Goal: Information Seeking & Learning: Learn about a topic

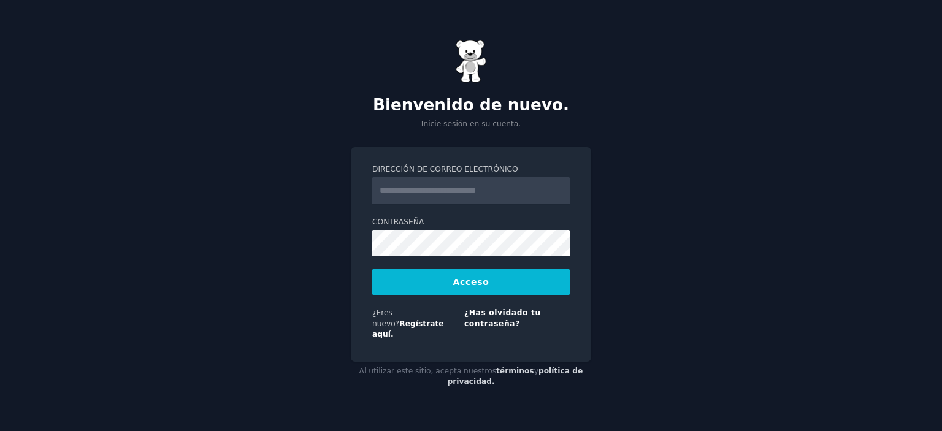
click at [400, 196] on input "Dirección de correo electrónico" at bounding box center [470, 190] width 197 height 27
type input "**********"
click at [468, 286] on font "Acceso" at bounding box center [470, 282] width 36 height 10
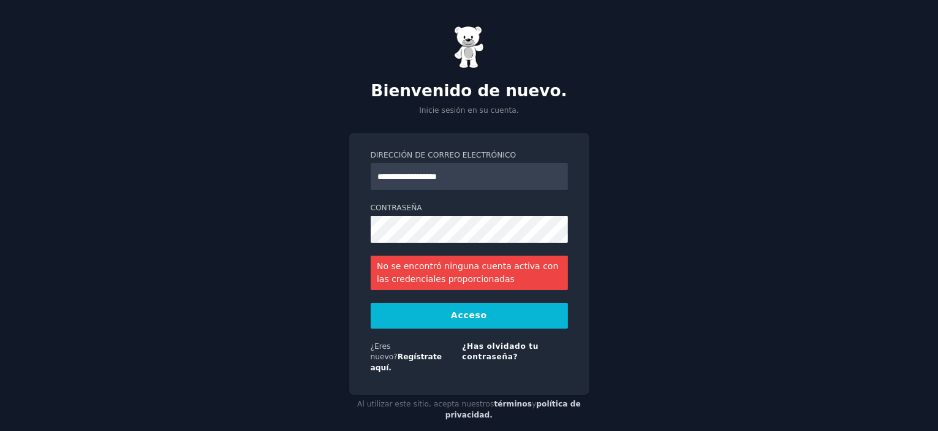
click at [582, 281] on div "**********" at bounding box center [469, 264] width 240 height 262
click at [355, 156] on div "**********" at bounding box center [469, 264] width 240 height 262
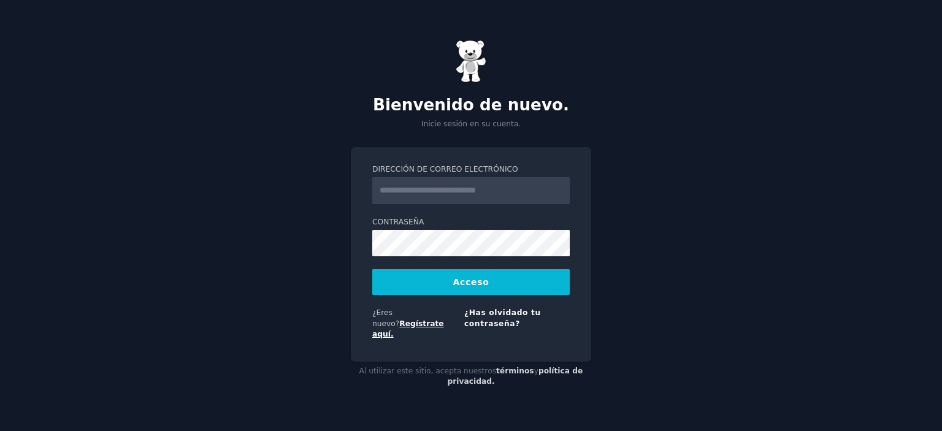
click at [427, 319] on font "Regístrate aquí." at bounding box center [408, 329] width 72 height 20
click at [402, 195] on input "Dirección de correo electrónico" at bounding box center [470, 190] width 197 height 27
type input "**********"
click at [474, 287] on font "Acceso" at bounding box center [470, 282] width 36 height 10
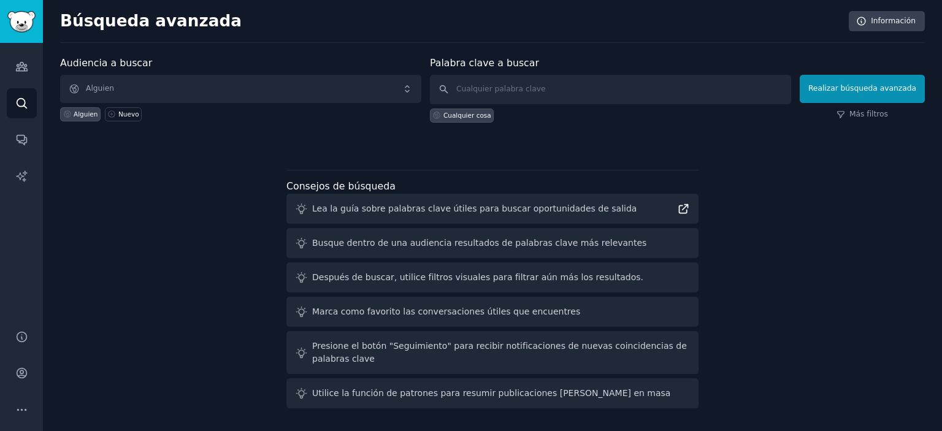
click at [683, 209] on icon at bounding box center [683, 208] width 13 height 13
click at [20, 64] on icon "Barra lateral" at bounding box center [21, 66] width 13 height 13
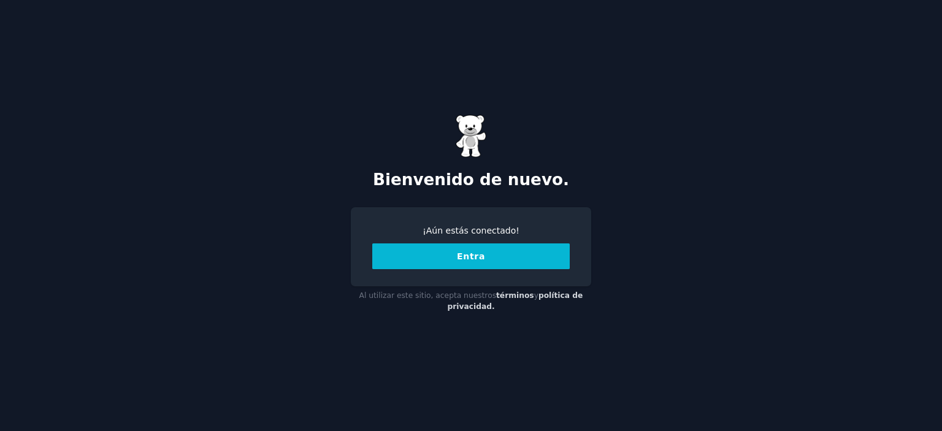
click at [482, 259] on button "Entra" at bounding box center [470, 256] width 197 height 26
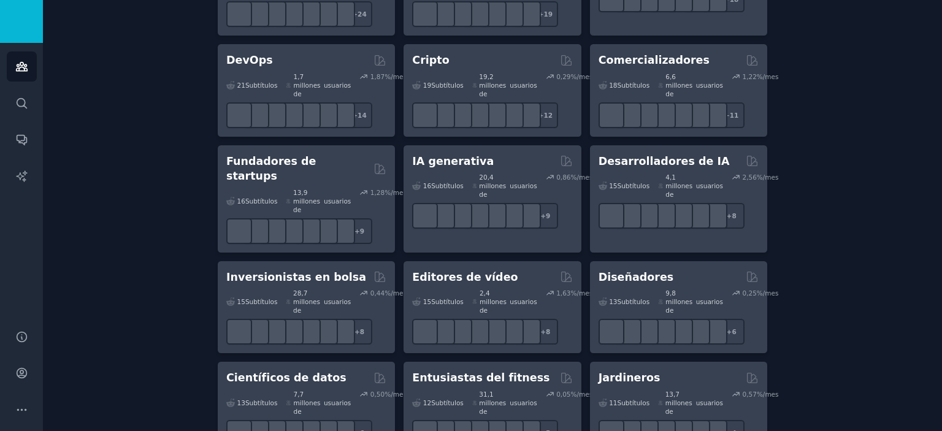
scroll to position [368, 0]
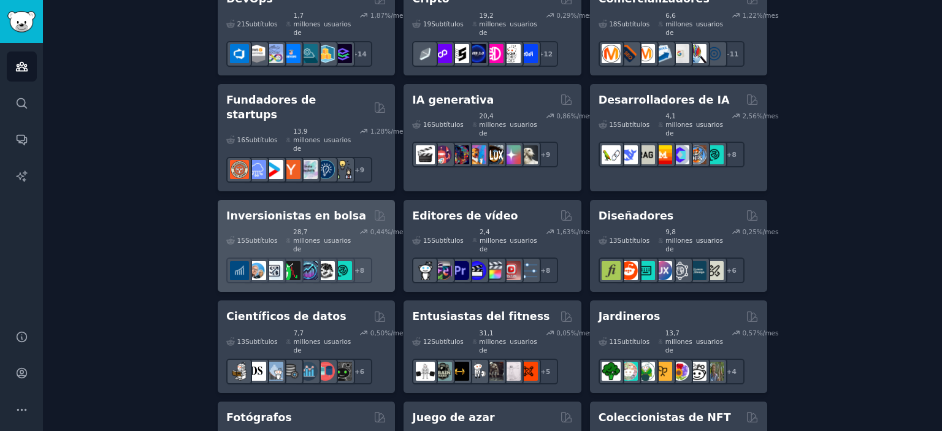
click at [254, 227] on div "15 Subtítulos ​" at bounding box center [251, 240] width 51 height 26
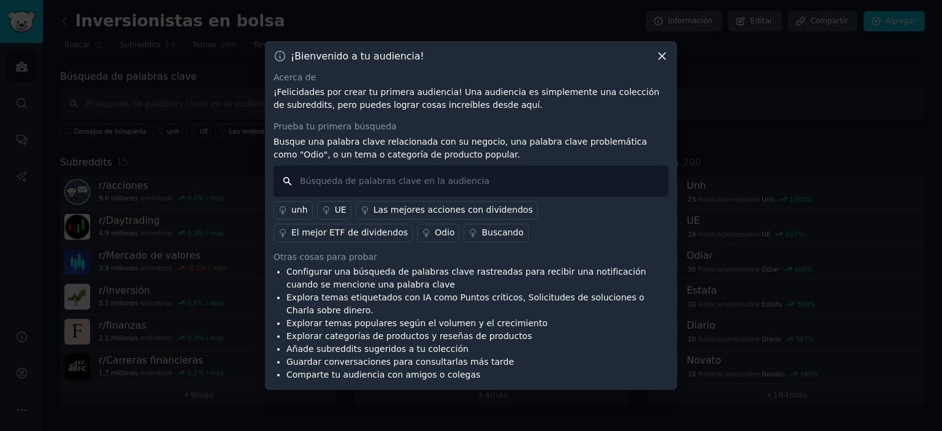
click at [313, 185] on input "text" at bounding box center [470, 181] width 395 height 31
click at [347, 184] on input "como iniciaruna inversion" at bounding box center [470, 181] width 395 height 31
type input "como iniciar una inversion"
click at [466, 184] on input "como iniciar una inversion" at bounding box center [470, 181] width 395 height 31
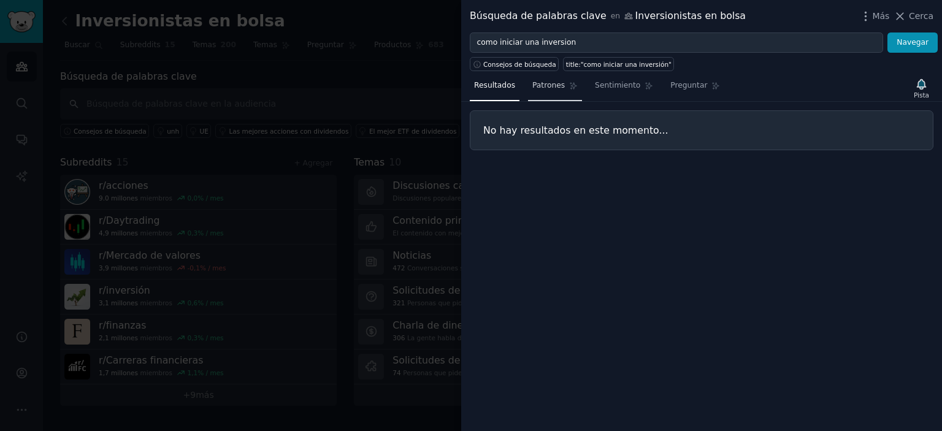
click at [544, 85] on font "Patrones" at bounding box center [548, 85] width 32 height 9
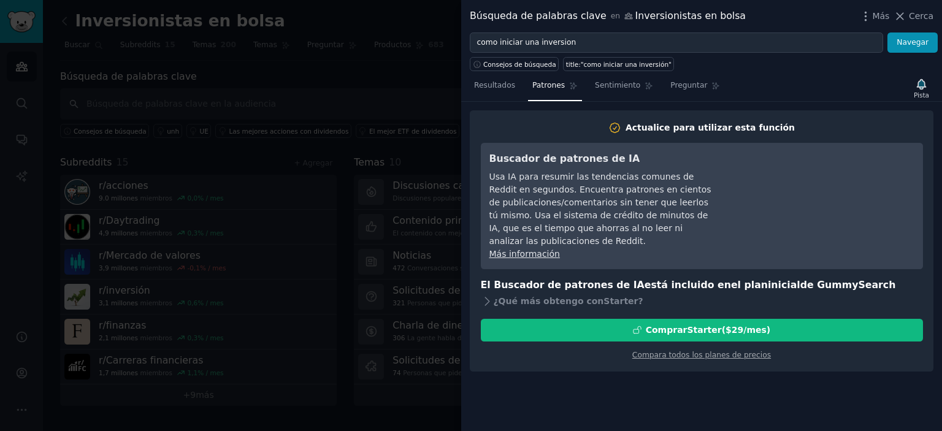
click at [508, 381] on div "Actualice para utilizar esta función Buscador de patrones de IA [GEOGRAPHIC_DAT…" at bounding box center [701, 266] width 481 height 329
click at [905, 41] on font "Navegar" at bounding box center [912, 42] width 32 height 9
click at [905, 13] on icon at bounding box center [899, 16] width 13 height 13
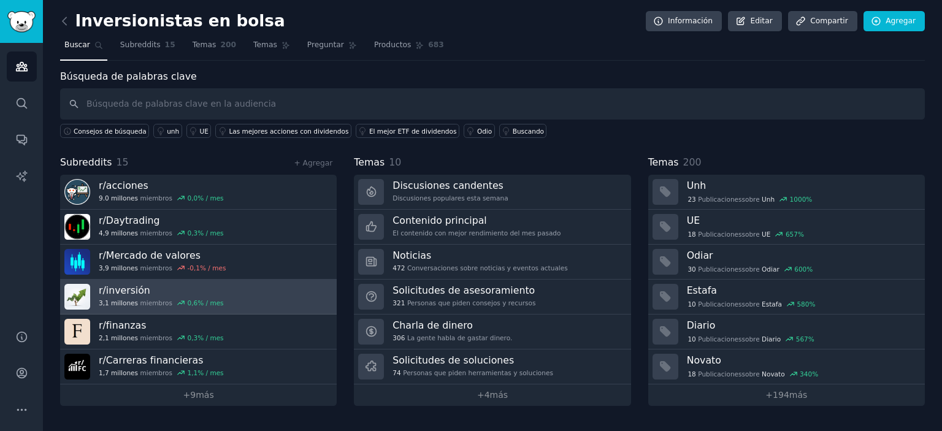
click at [159, 284] on h3 "r/ inversión" at bounding box center [161, 290] width 125 height 13
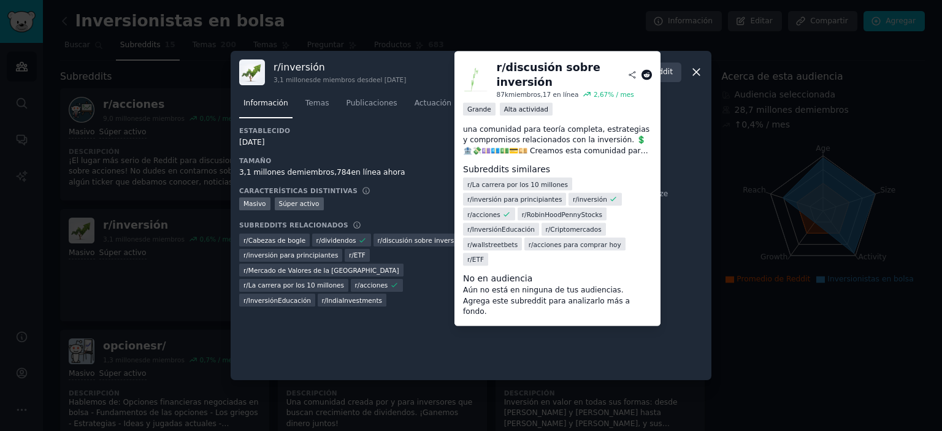
click at [407, 240] on font "discusión sobre inversión" at bounding box center [423, 240] width 82 height 7
click at [505, 204] on div "r/ inversión para principiantes" at bounding box center [514, 198] width 103 height 13
click at [503, 202] on font "inversión para principiantes" at bounding box center [517, 199] width 90 height 7
click at [479, 107] on font "Grande" at bounding box center [479, 108] width 24 height 7
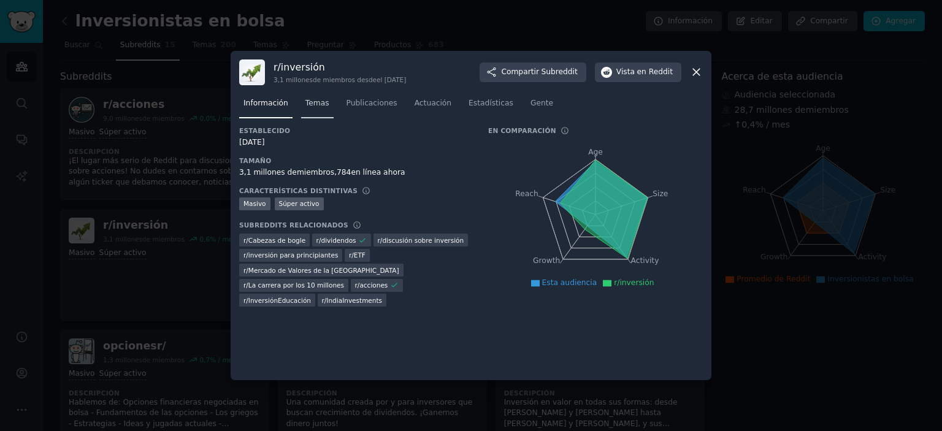
click at [313, 104] on font "Temas" at bounding box center [317, 103] width 24 height 9
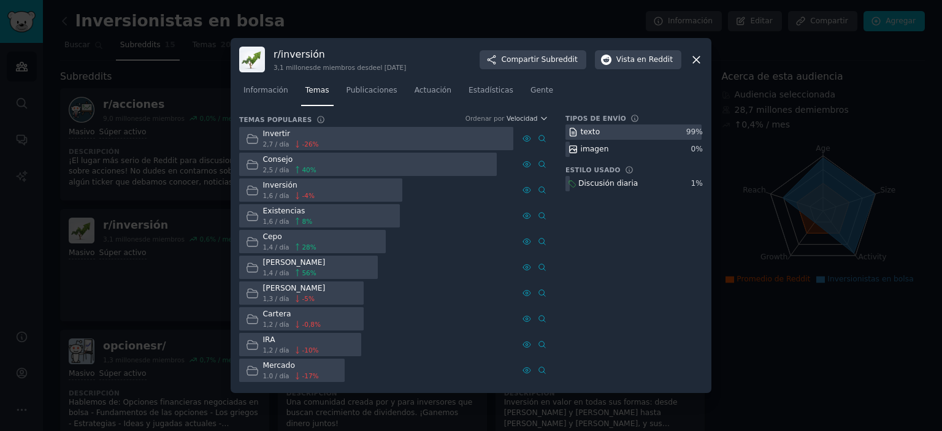
click at [284, 138] on font "Invertir" at bounding box center [276, 133] width 27 height 9
click at [591, 151] on font "imagen" at bounding box center [594, 149] width 28 height 9
click at [539, 137] on icon at bounding box center [542, 138] width 9 height 9
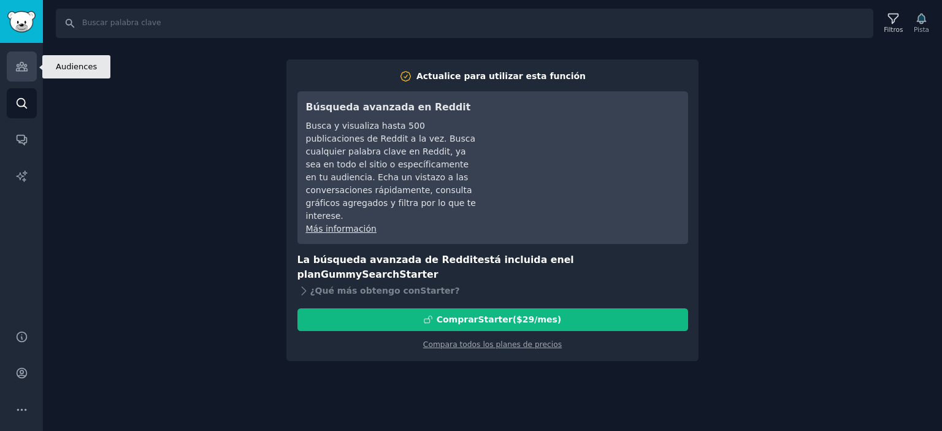
click at [21, 66] on icon "Barra lateral" at bounding box center [21, 67] width 11 height 9
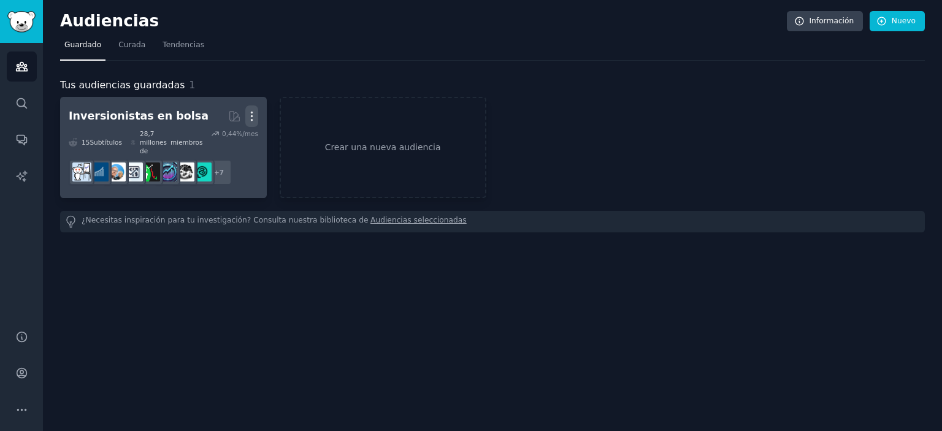
click at [249, 119] on icon "button" at bounding box center [251, 116] width 13 height 13
click at [221, 118] on p "View" at bounding box center [214, 120] width 20 height 13
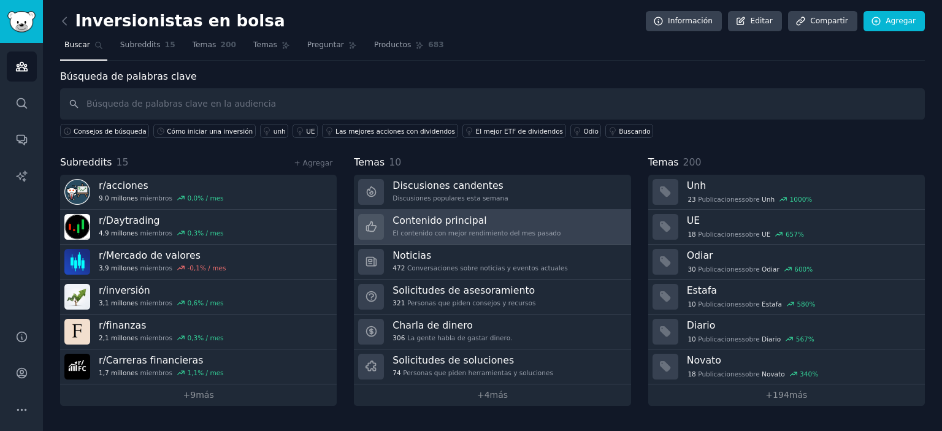
click at [472, 222] on font "Contenido principal" at bounding box center [439, 221] width 94 height 12
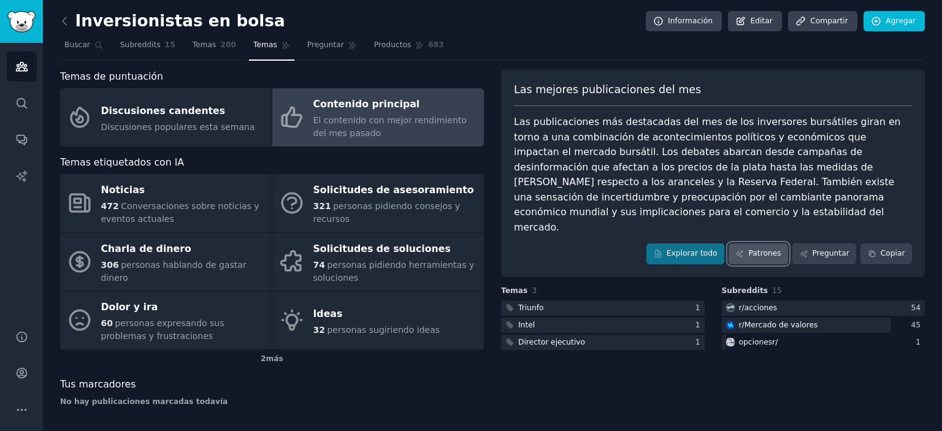
click at [760, 249] on font "Patrones" at bounding box center [764, 253] width 32 height 9
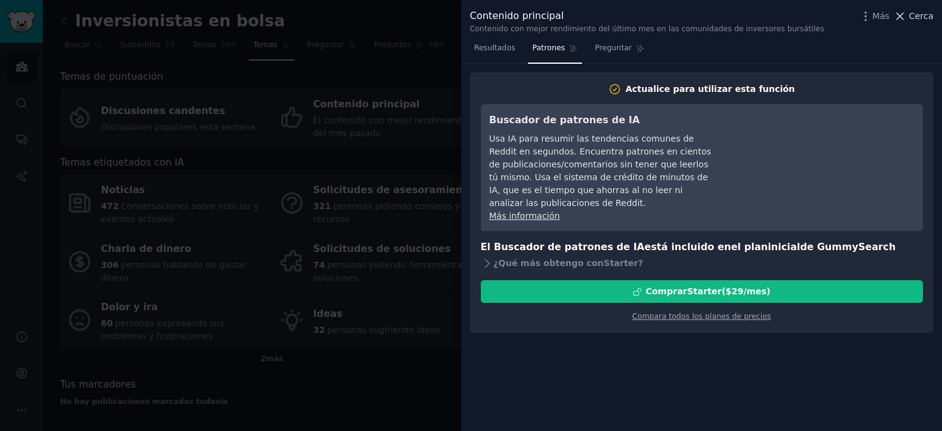
click at [903, 16] on icon at bounding box center [900, 16] width 7 height 7
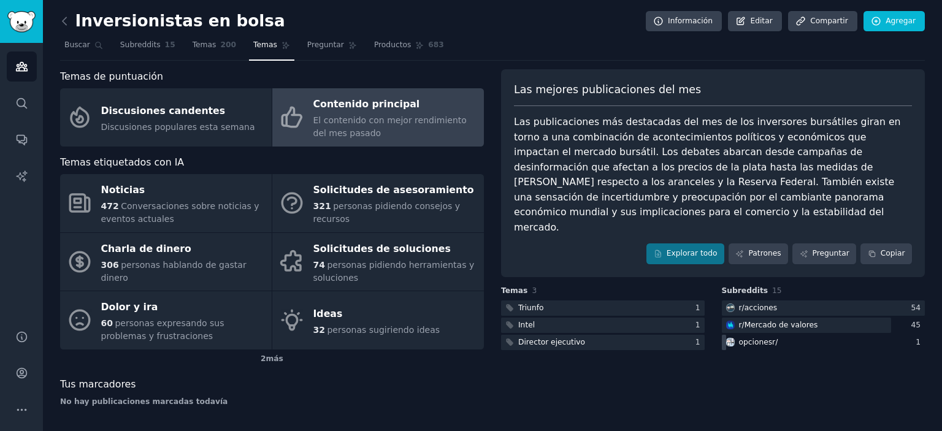
click at [754, 338] on font "opciones" at bounding box center [756, 342] width 34 height 9
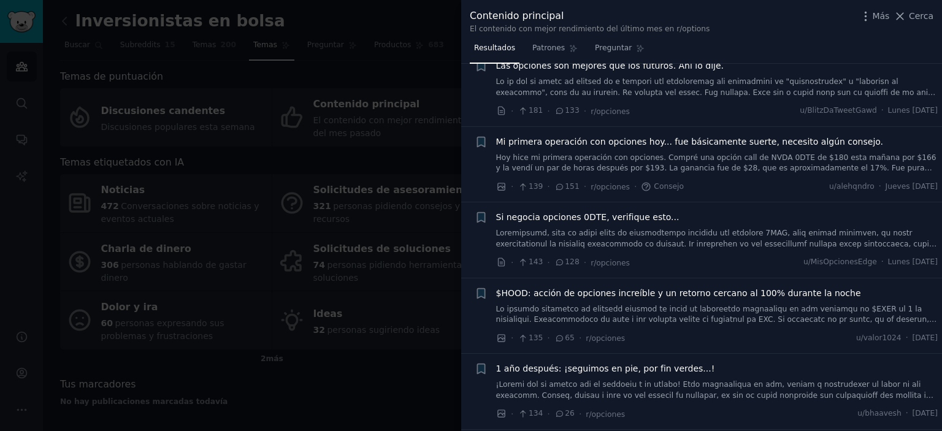
scroll to position [61, 0]
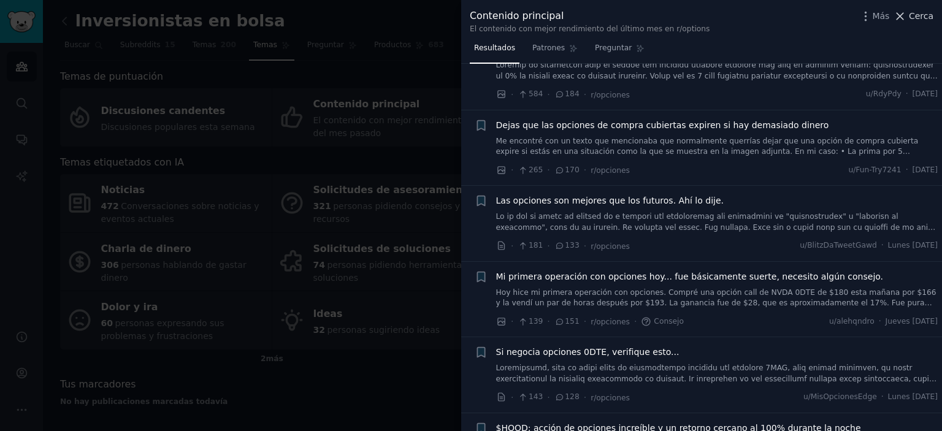
click at [904, 15] on icon at bounding box center [900, 16] width 7 height 7
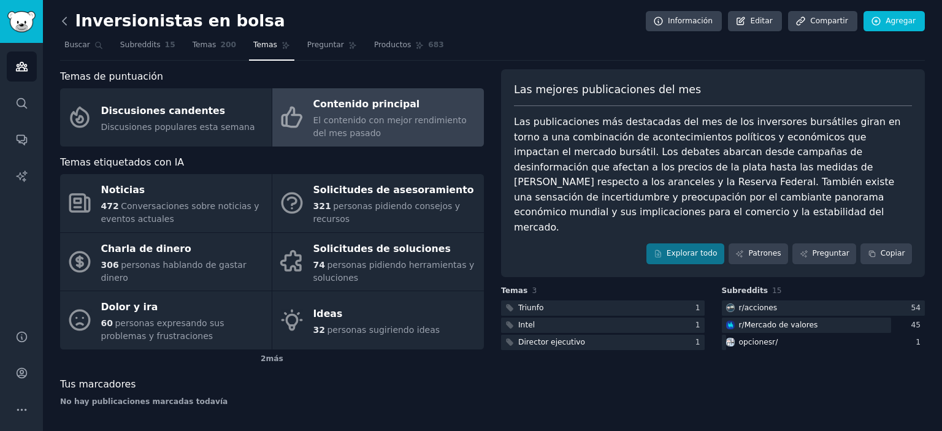
click at [63, 23] on icon at bounding box center [64, 21] width 13 height 13
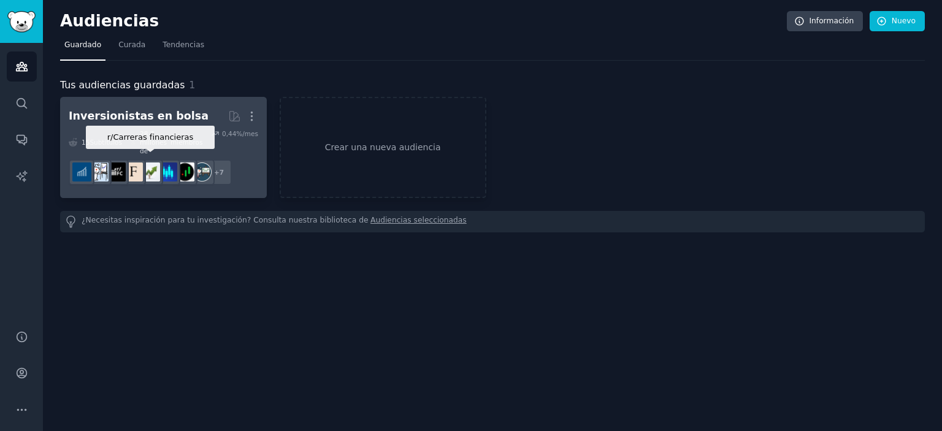
click at [150, 163] on img at bounding box center [150, 171] width 19 height 19
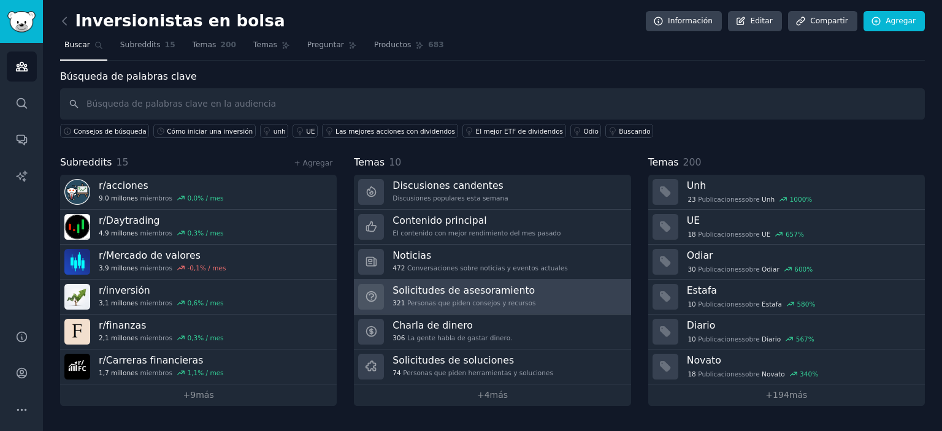
click at [468, 294] on font "Solicitudes de asesoramiento" at bounding box center [463, 290] width 142 height 12
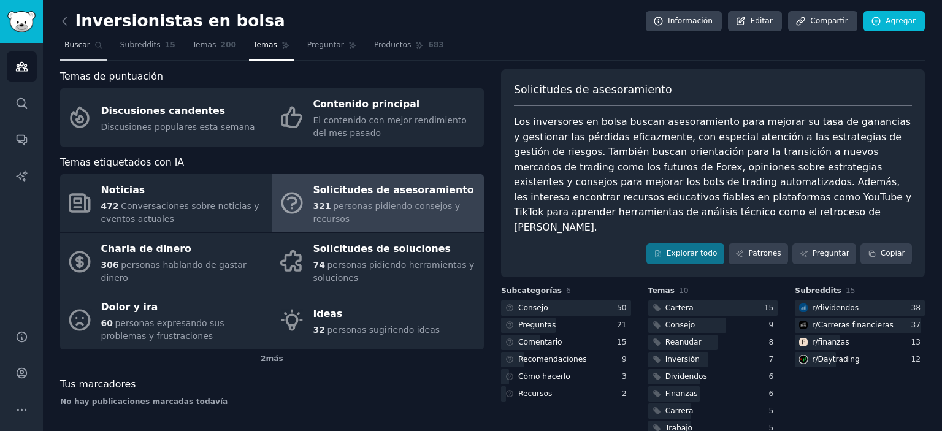
click at [76, 41] on font "Buscar" at bounding box center [77, 44] width 26 height 9
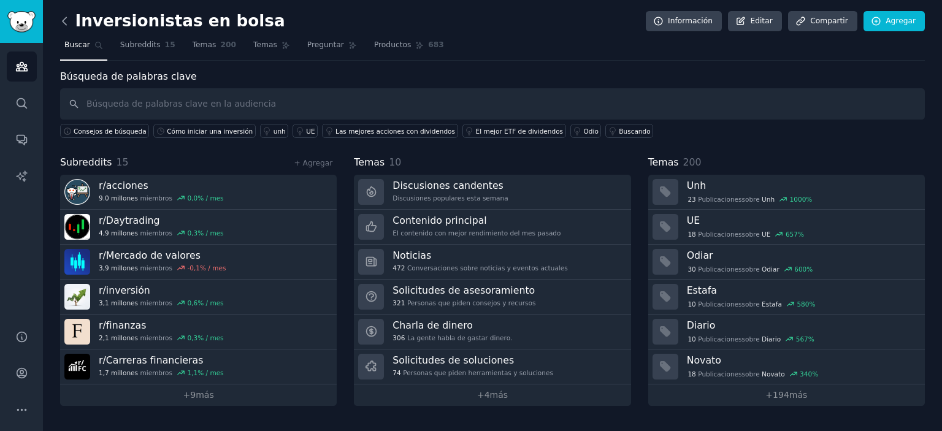
click at [65, 20] on icon at bounding box center [64, 21] width 13 height 13
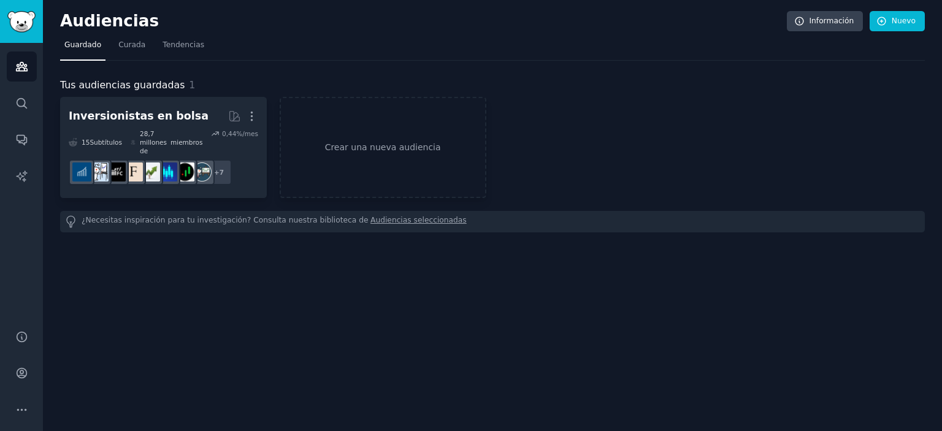
click at [65, 20] on font "Audiencias" at bounding box center [109, 21] width 99 height 18
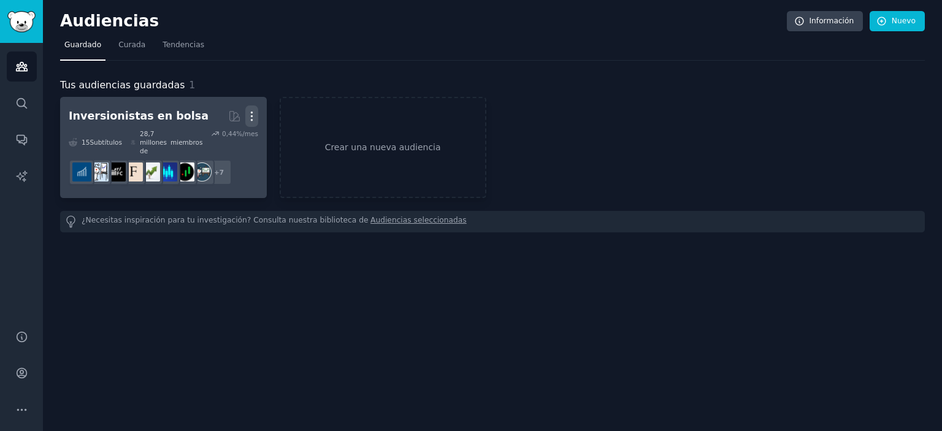
click at [251, 112] on icon "button" at bounding box center [251, 116] width 1 height 9
click at [219, 139] on p "Delete" at bounding box center [218, 141] width 28 height 13
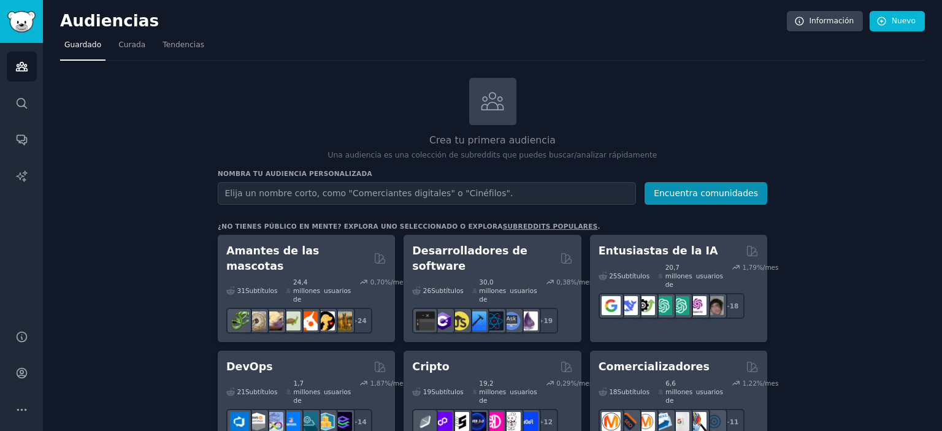
click at [693, 88] on div "Crea tu primera audiencia Una audiencia es una colección de subreddits que pued…" at bounding box center [492, 119] width 549 height 83
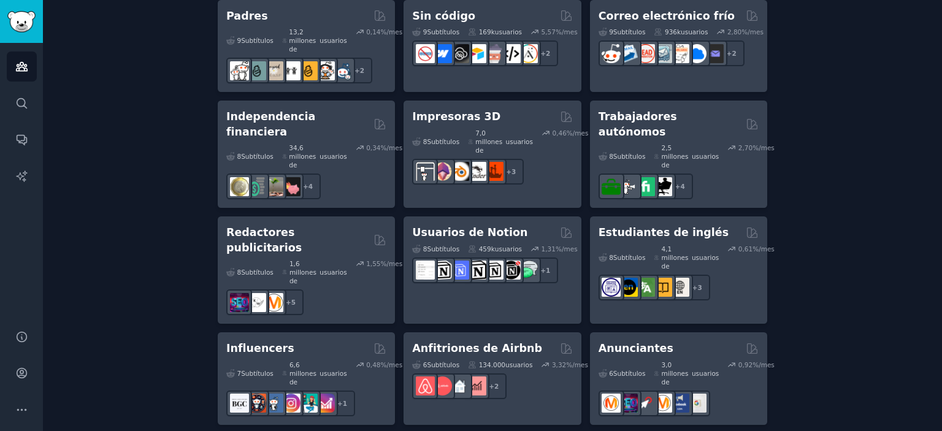
scroll to position [949, 0]
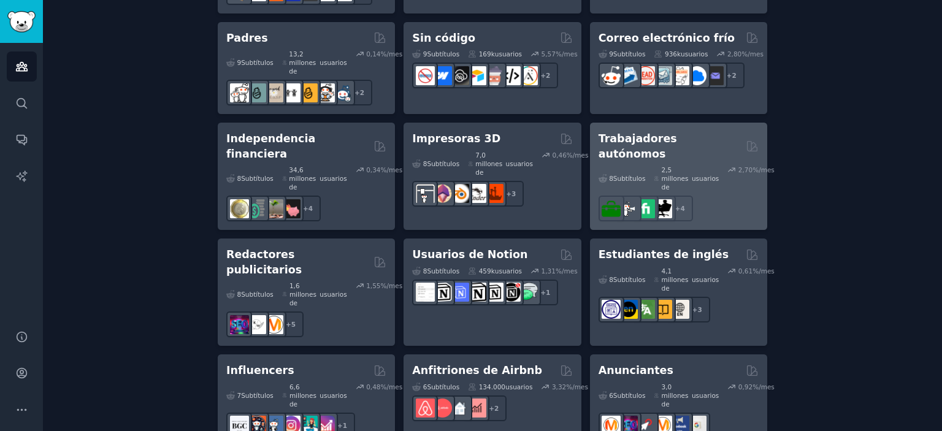
click at [682, 166] on font "2,5 millones de" at bounding box center [676, 179] width 30 height 26
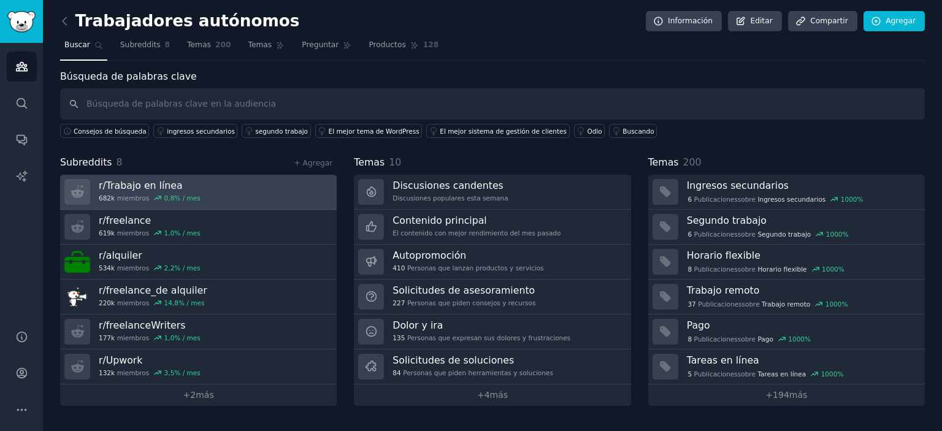
click at [181, 185] on h3 "r/ Trabajo en línea" at bounding box center [150, 185] width 102 height 13
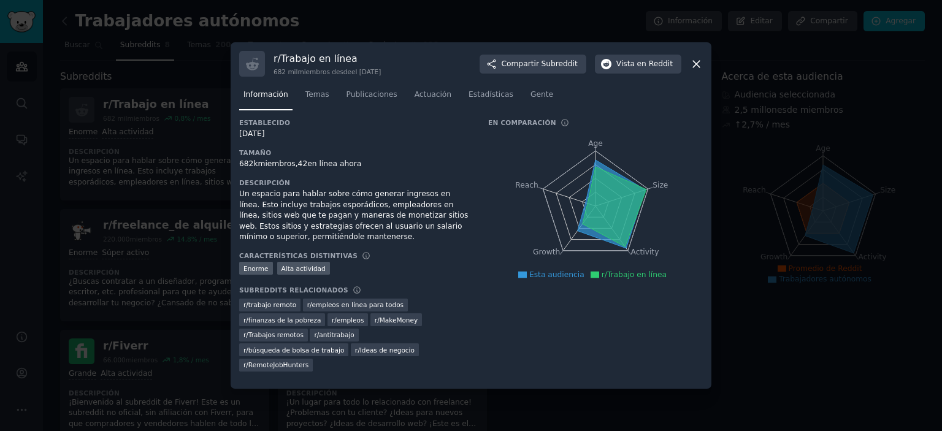
click at [344, 346] on font "búsqueda de bolsa de trabajo" at bounding box center [296, 349] width 96 height 7
click at [297, 272] on font "Alta actividad" at bounding box center [303, 268] width 44 height 7
click at [308, 99] on font "Temas" at bounding box center [317, 94] width 24 height 9
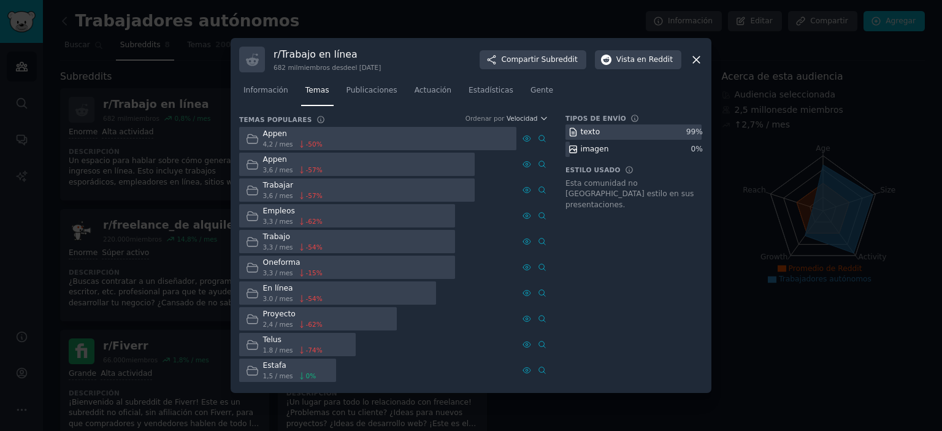
click at [279, 240] on font "Trabajo" at bounding box center [276, 236] width 27 height 9
click at [540, 239] on icon at bounding box center [542, 241] width 9 height 9
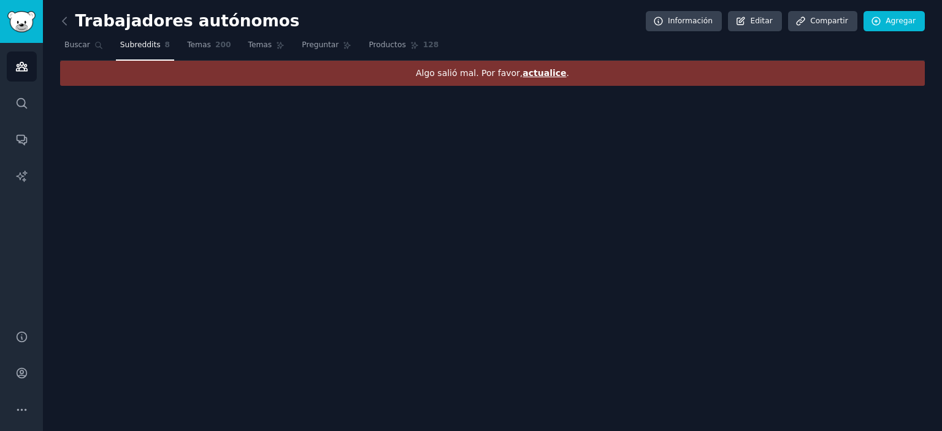
click at [506, 70] on font "Algo salió mal. Por favor," at bounding box center [469, 73] width 107 height 10
click at [83, 45] on font "Buscar" at bounding box center [77, 44] width 26 height 9
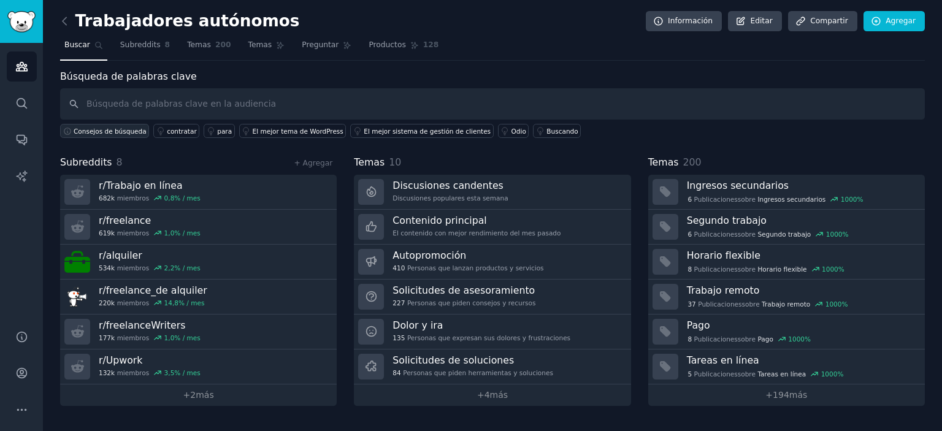
click at [120, 129] on font "Consejos de búsqueda" at bounding box center [110, 131] width 73 height 7
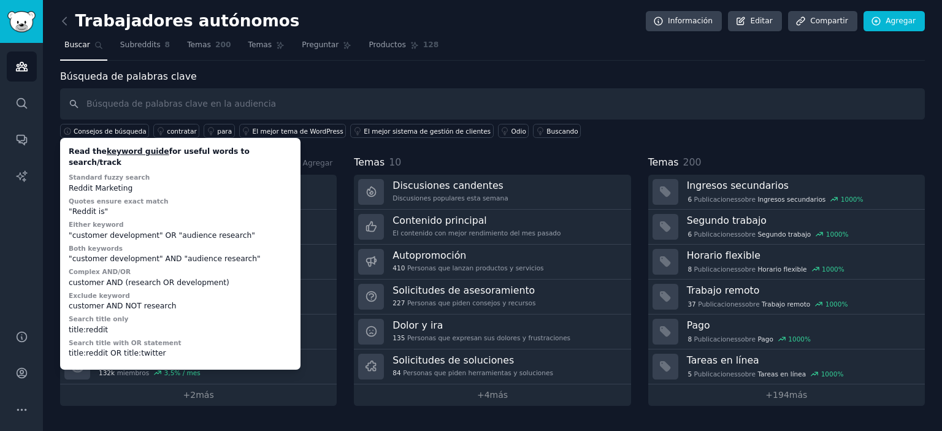
click at [347, 192] on div "Subreddits 8 + Agregar r/ Trabajo en línea 682k miembros 0,8 % / mes r/ freelan…" at bounding box center [492, 280] width 864 height 251
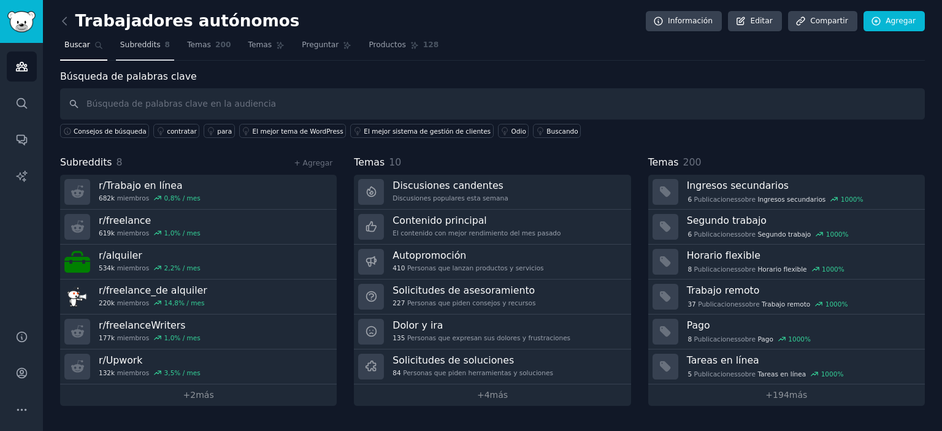
click at [142, 47] on font "Subreddits" at bounding box center [140, 44] width 40 height 9
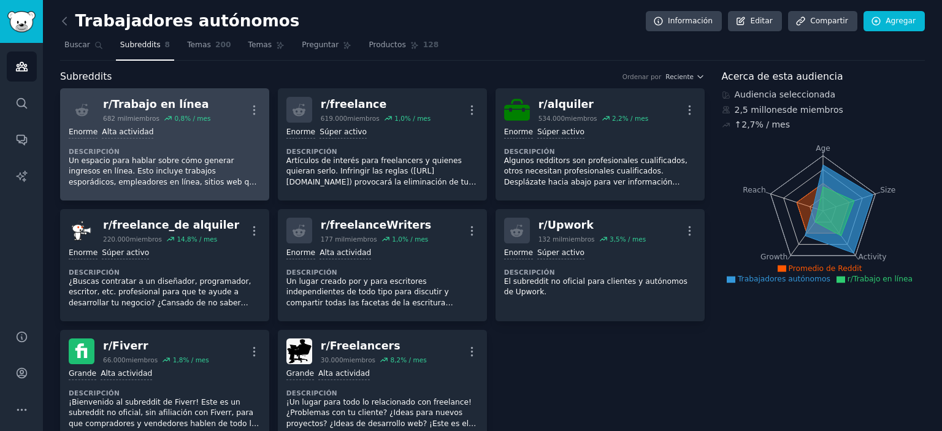
click at [159, 149] on dt "Descripción" at bounding box center [165, 151] width 192 height 9
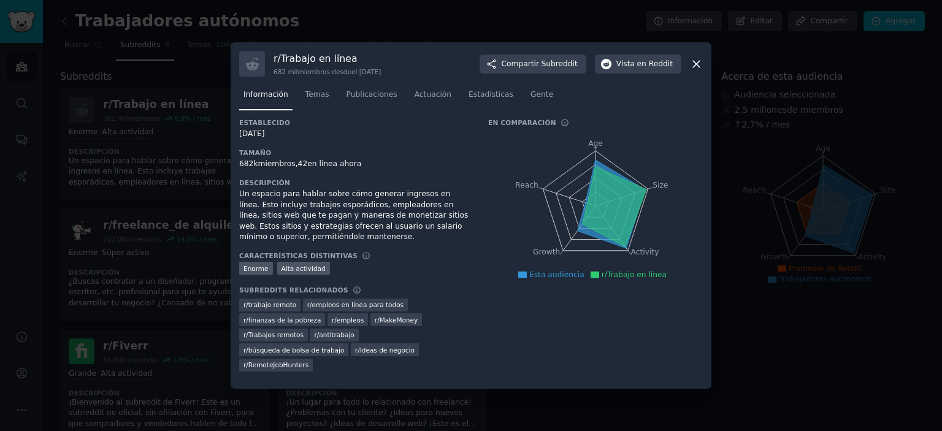
click at [183, 74] on div at bounding box center [471, 215] width 942 height 431
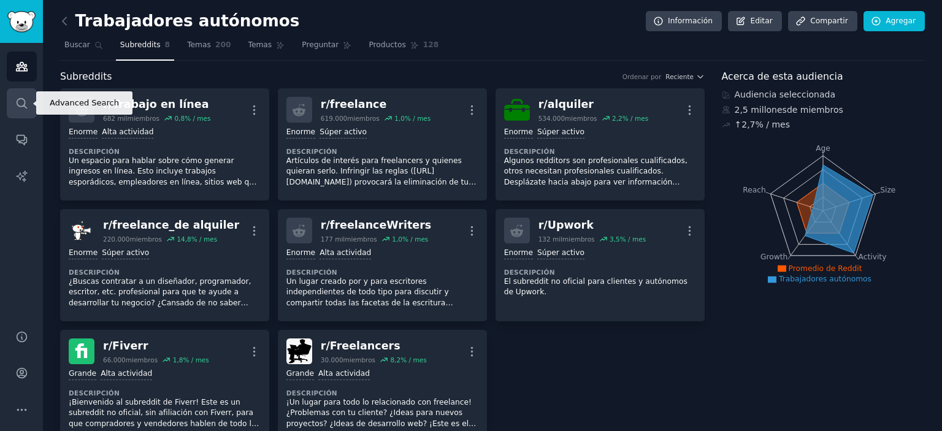
click at [24, 100] on icon "Barra lateral" at bounding box center [22, 103] width 10 height 10
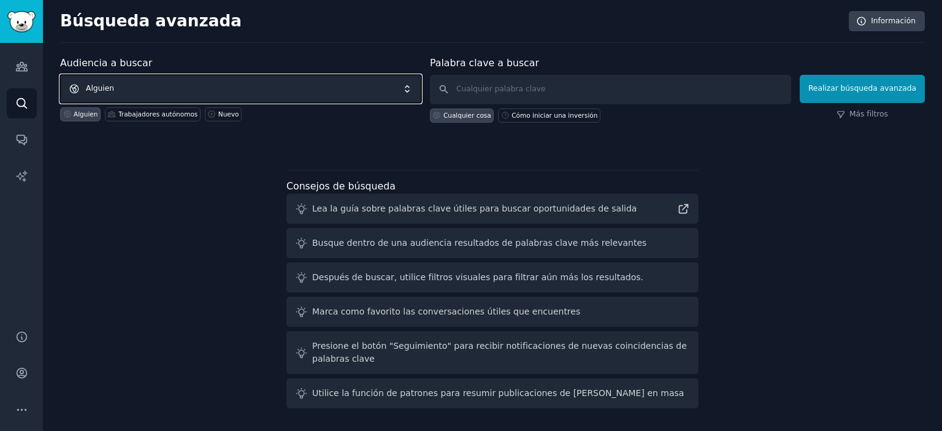
click at [125, 85] on span "Alguien" at bounding box center [240, 89] width 361 height 28
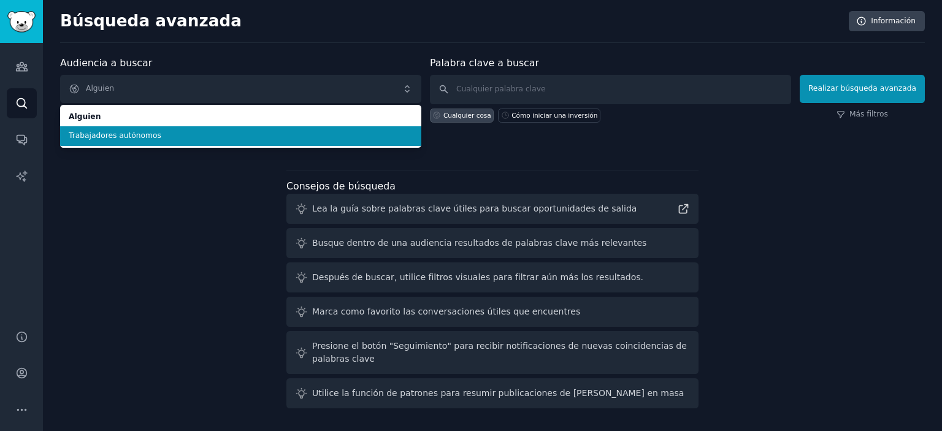
click at [132, 136] on font "Trabajadores autónomos" at bounding box center [115, 135] width 93 height 9
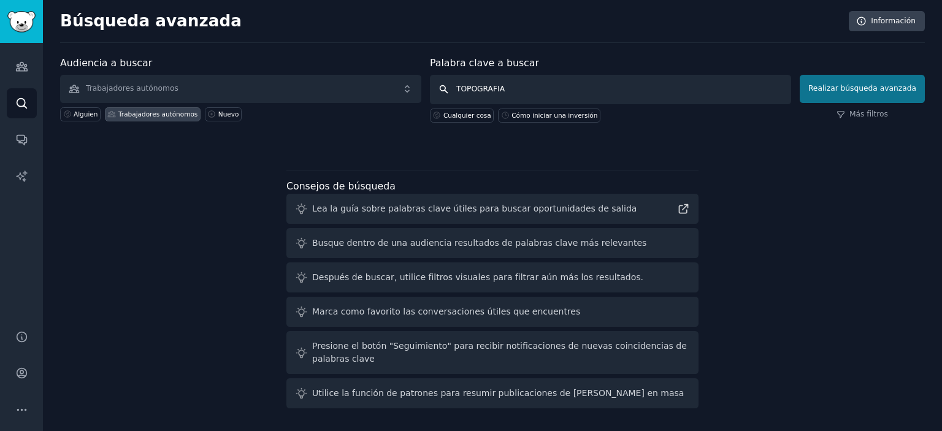
type input "TOPOGRAFIA"
click at [829, 85] on font "Realizar búsqueda avanzada" at bounding box center [862, 88] width 108 height 9
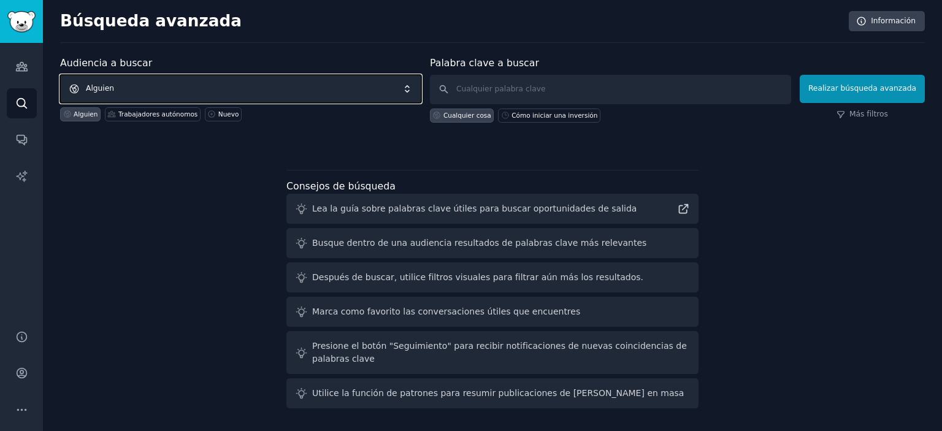
click at [123, 86] on span "Alguien" at bounding box center [240, 89] width 361 height 28
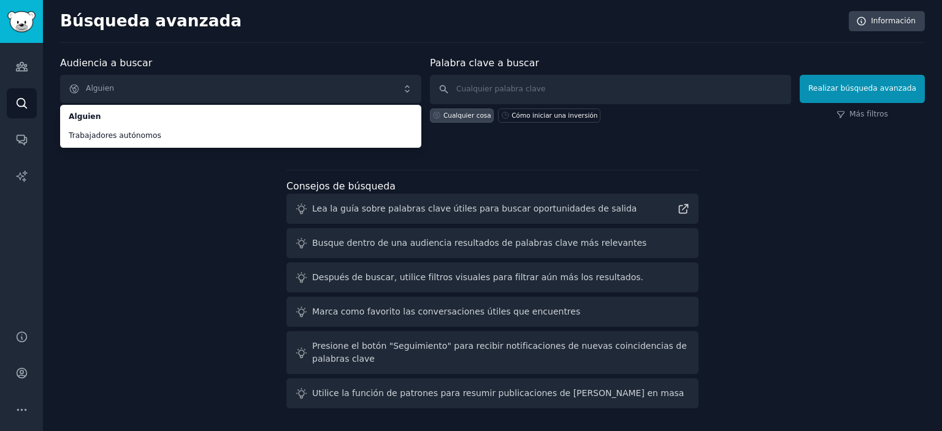
click at [143, 181] on div "Audiencia a buscar Alguien Alguien Trabajadores autónomos Alguien Trabajadores …" at bounding box center [492, 234] width 864 height 357
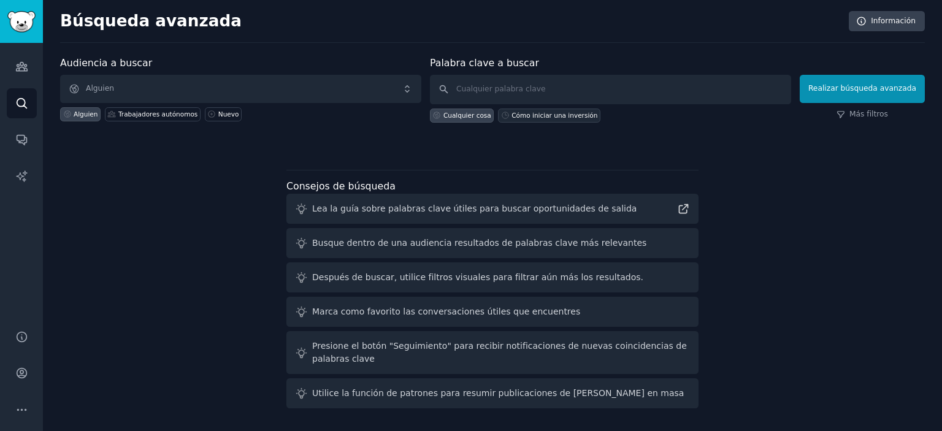
click at [533, 113] on font "Cómo iniciar una inversión" at bounding box center [554, 115] width 86 height 7
type input "como iniciar una inversion"
click at [852, 89] on font "Realizar búsqueda avanzada" at bounding box center [862, 88] width 108 height 9
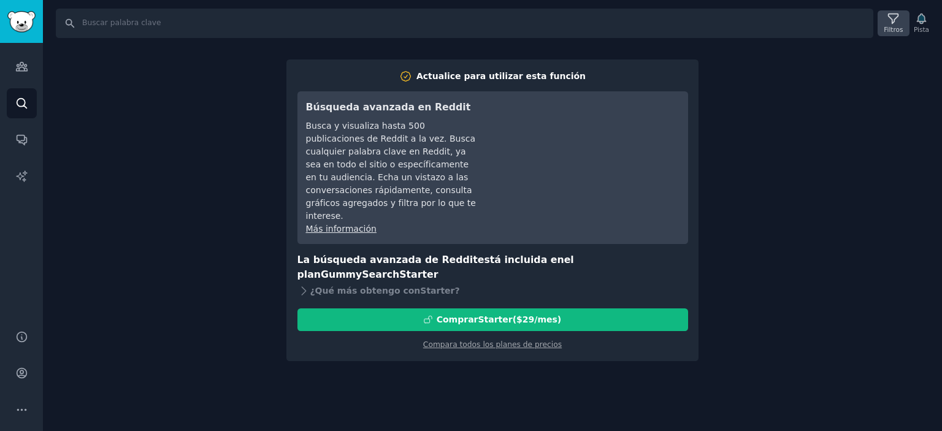
click at [895, 24] on icon at bounding box center [892, 18] width 13 height 13
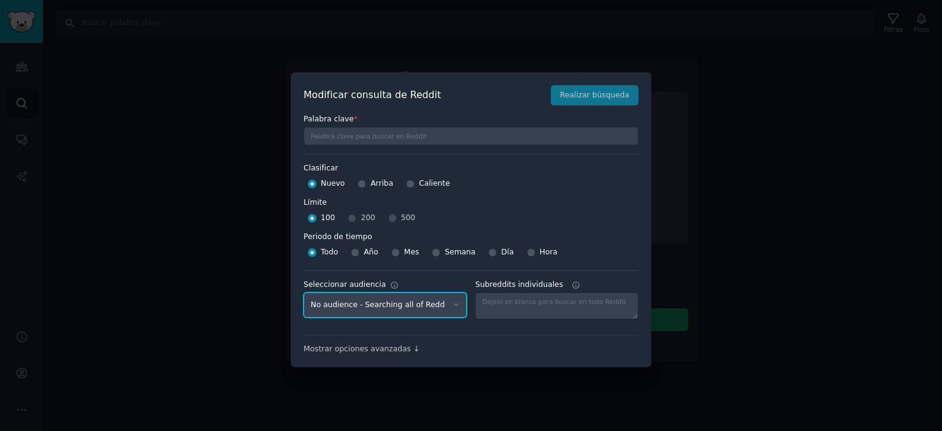
click at [452, 306] on select "No audience - Searching all of Reddit Freelancers - 8 Subreddits" at bounding box center [384, 304] width 163 height 25
click at [718, 248] on div at bounding box center [471, 215] width 942 height 431
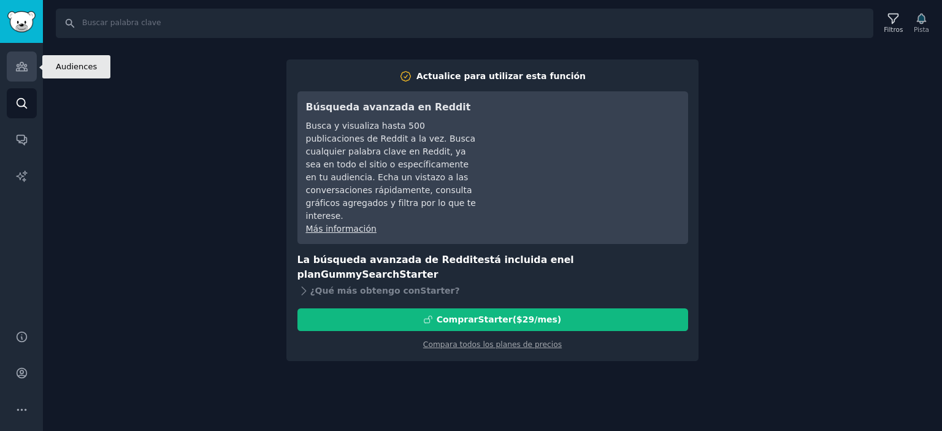
click at [17, 67] on icon "Barra lateral" at bounding box center [21, 66] width 13 height 13
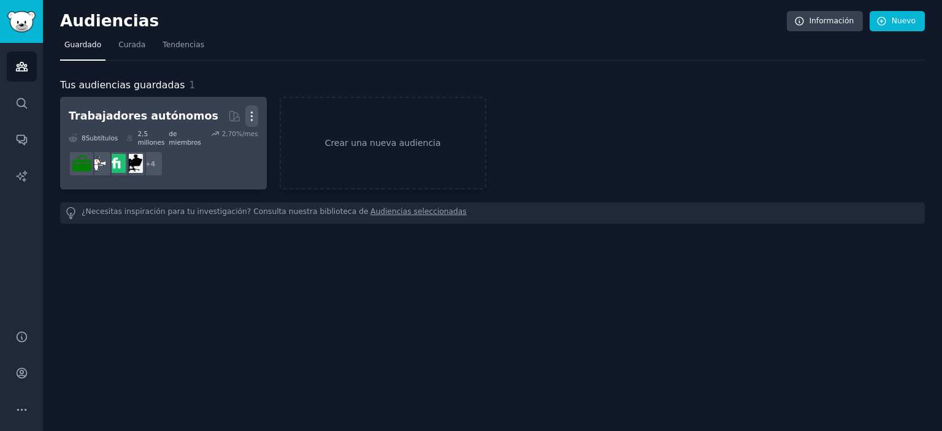
click at [253, 115] on icon "button" at bounding box center [251, 116] width 13 height 13
click at [229, 141] on p "Delete" at bounding box center [218, 141] width 28 height 13
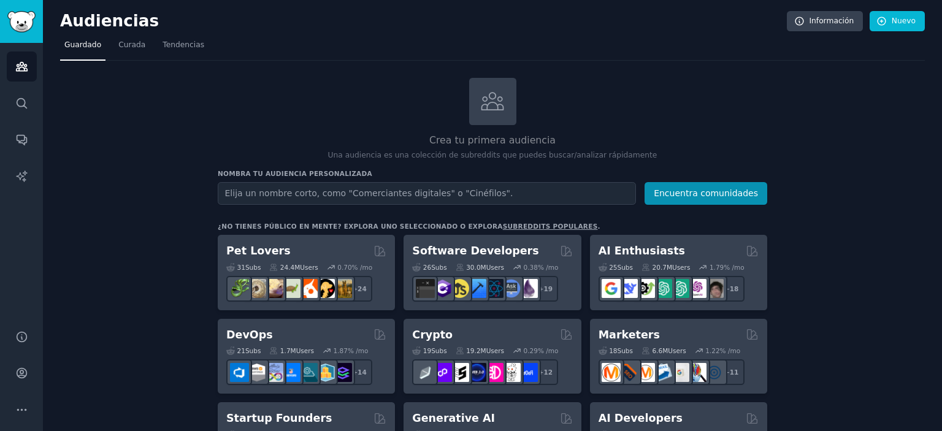
click at [489, 192] on input "text" at bounding box center [427, 193] width 418 height 23
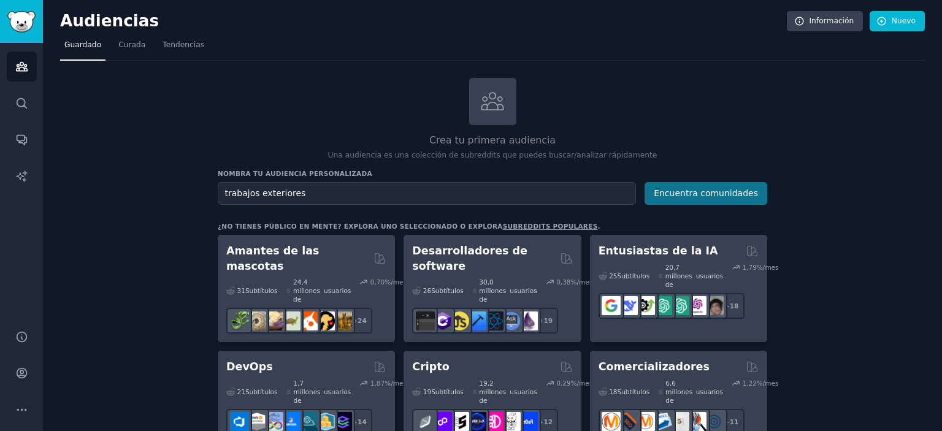
type input "trabajos exteriores"
click at [695, 197] on font "Encuentra comunidades" at bounding box center [705, 193] width 104 height 10
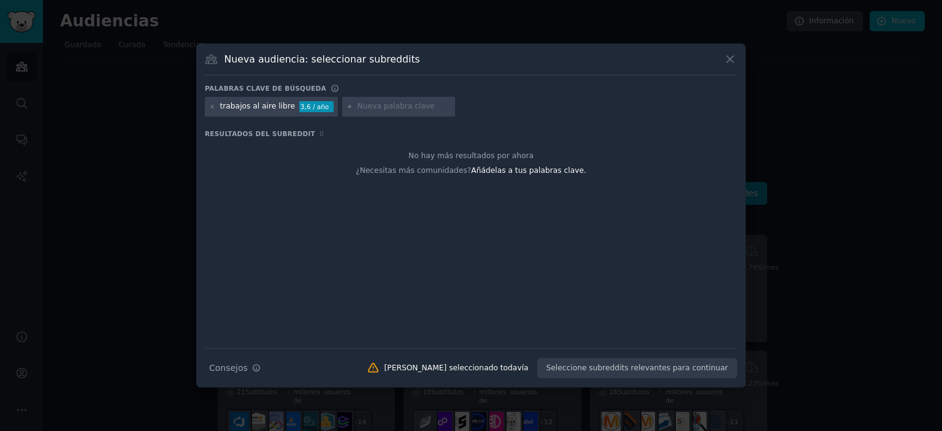
click at [379, 107] on input "text" at bounding box center [403, 106] width 93 height 11
type input "TOPOGRAFIA"
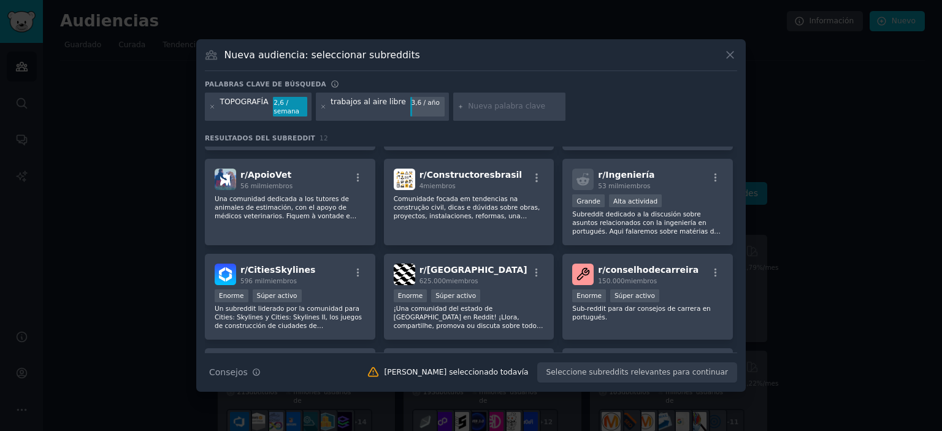
scroll to position [12, 0]
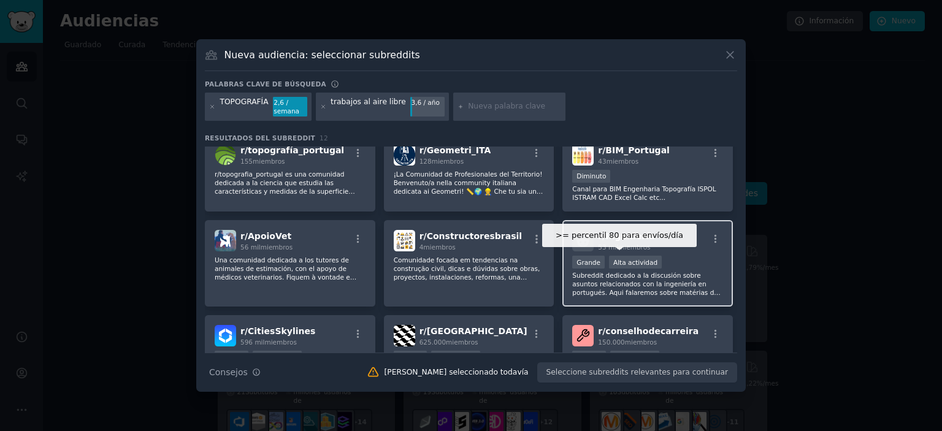
click at [642, 259] on font "Alta actividad" at bounding box center [635, 262] width 44 height 7
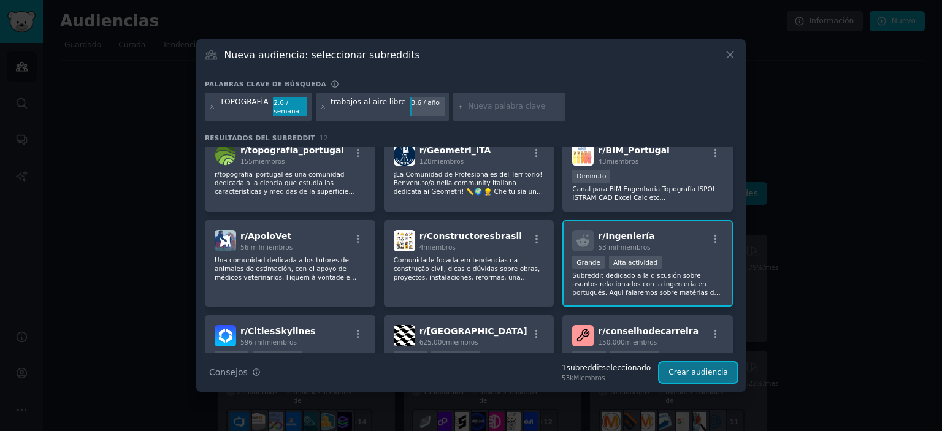
click at [685, 371] on font "Crear audiencia" at bounding box center [697, 372] width 59 height 9
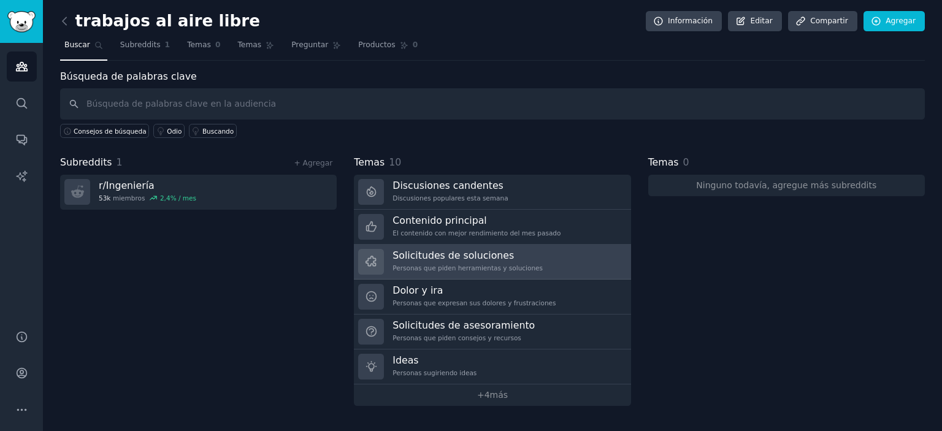
click at [422, 257] on font "Solicitudes de soluciones" at bounding box center [452, 255] width 121 height 12
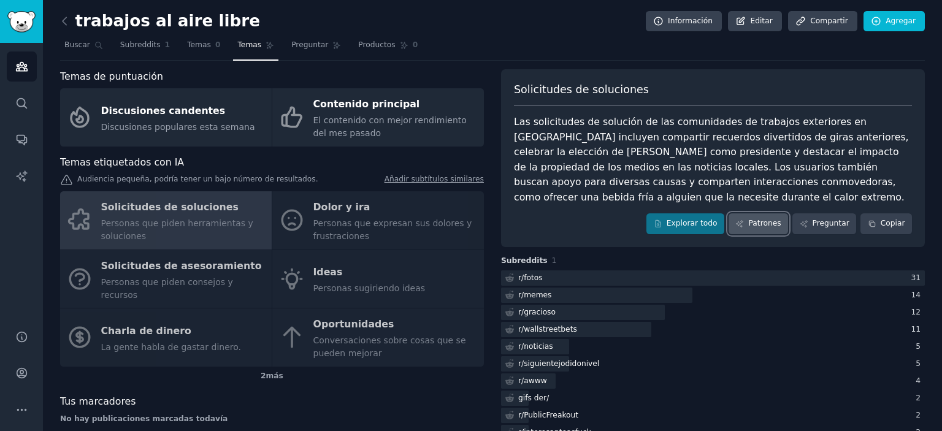
click at [761, 224] on font "Patrones" at bounding box center [764, 223] width 32 height 9
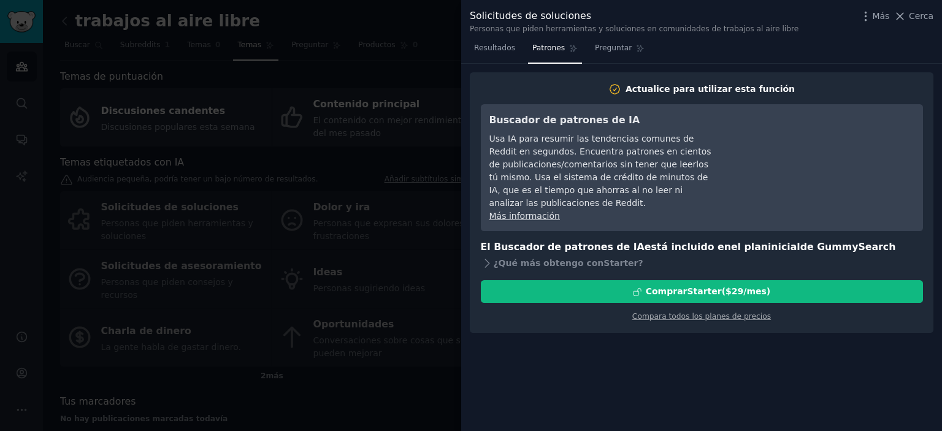
click at [906, 12] on icon at bounding box center [899, 16] width 13 height 13
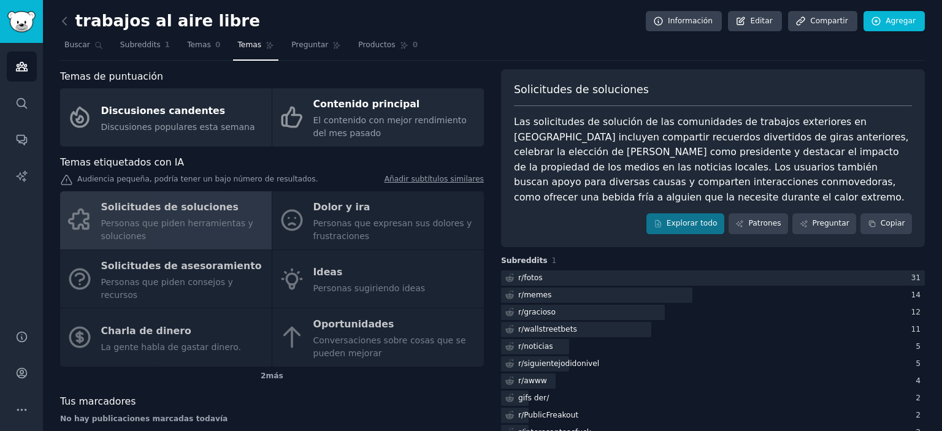
click at [363, 276] on div "Solicitudes de soluciones Personas que piden herramientas y soluciones Dolor y …" at bounding box center [272, 278] width 424 height 175
click at [326, 268] on div "Solicitudes de soluciones Personas que piden herramientas y soluciones Dolor y …" at bounding box center [272, 278] width 424 height 175
click at [181, 269] on div "Solicitudes de soluciones Personas que piden herramientas y soluciones Dolor y …" at bounding box center [272, 278] width 424 height 175
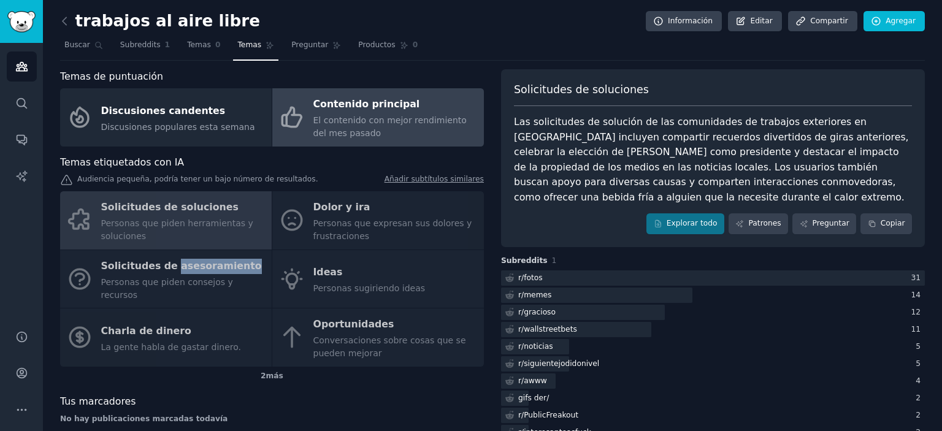
click at [351, 106] on font "Contenido principal" at bounding box center [366, 104] width 107 height 12
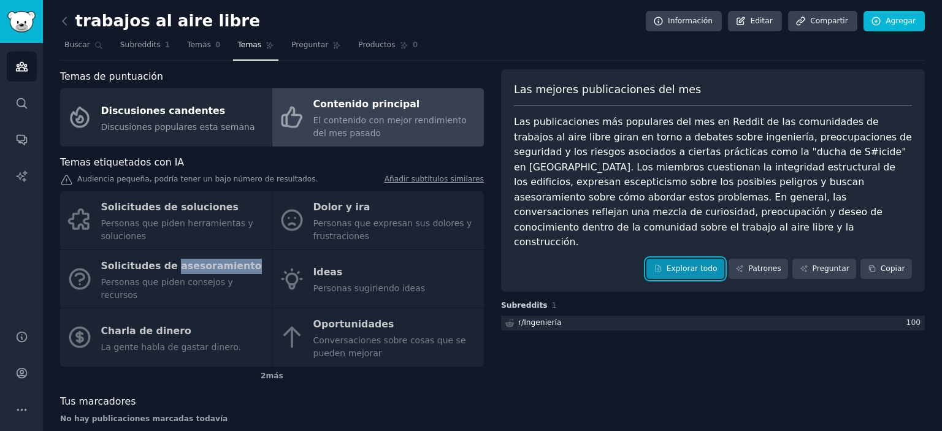
click at [696, 264] on font "Explorar todo" at bounding box center [691, 268] width 51 height 9
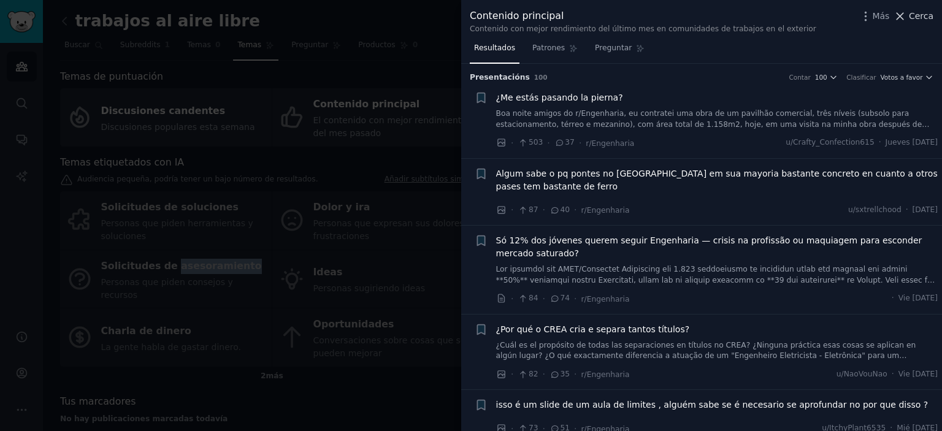
click at [904, 17] on icon at bounding box center [900, 16] width 7 height 7
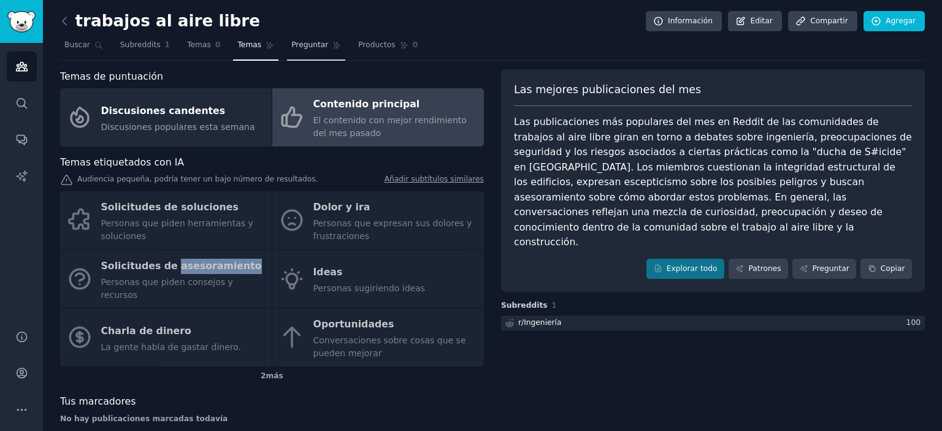
click at [295, 45] on font "Preguntar" at bounding box center [309, 44] width 37 height 9
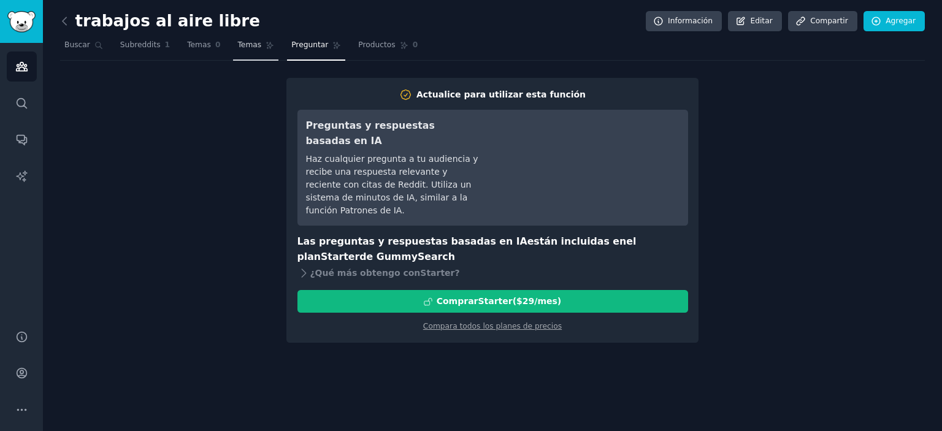
click at [240, 45] on font "Temas" at bounding box center [249, 44] width 24 height 9
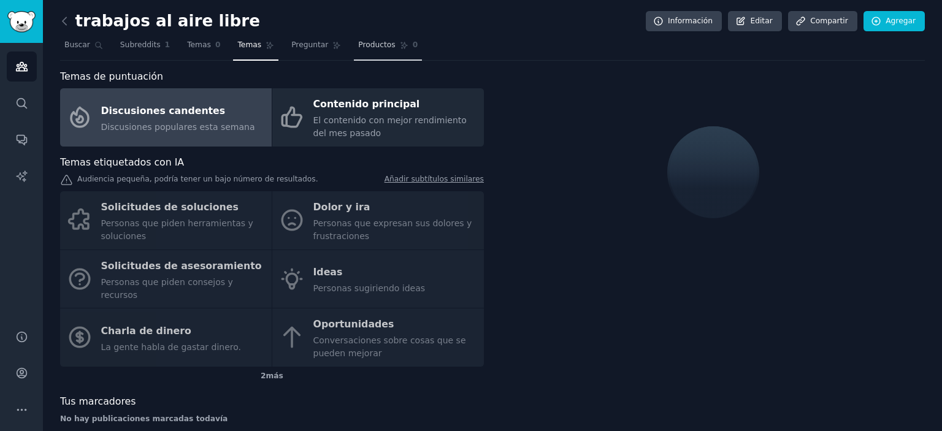
click at [358, 44] on font "Productos" at bounding box center [376, 44] width 37 height 9
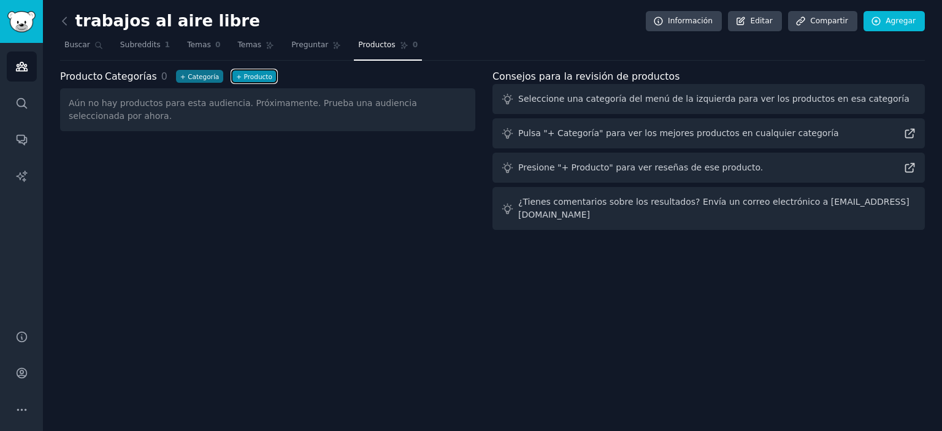
click at [244, 77] on font "Producto" at bounding box center [258, 76] width 28 height 7
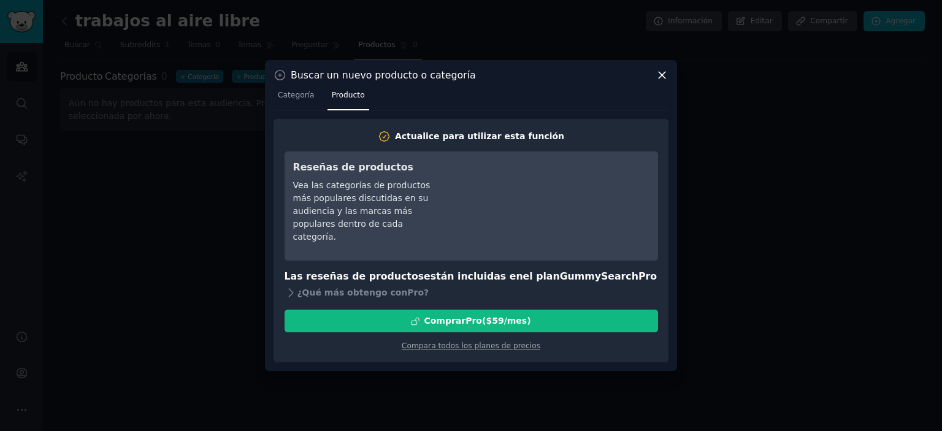
click at [657, 77] on icon at bounding box center [661, 75] width 13 height 13
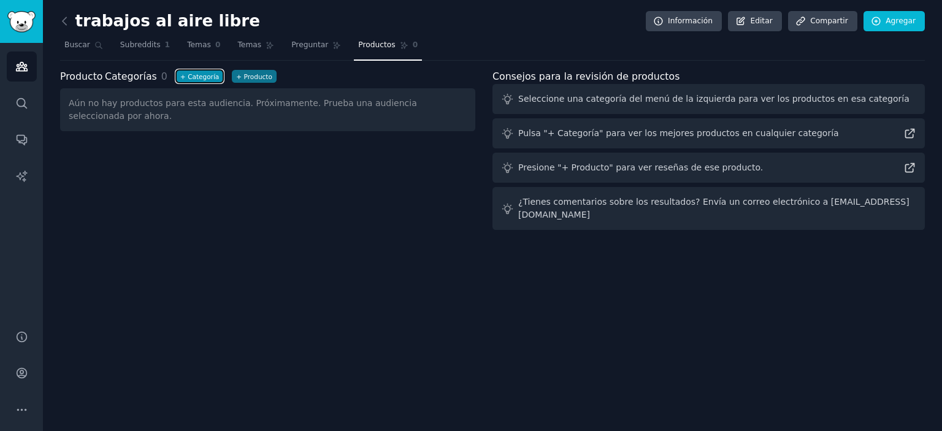
click at [194, 75] on font "Categoría" at bounding box center [203, 76] width 31 height 7
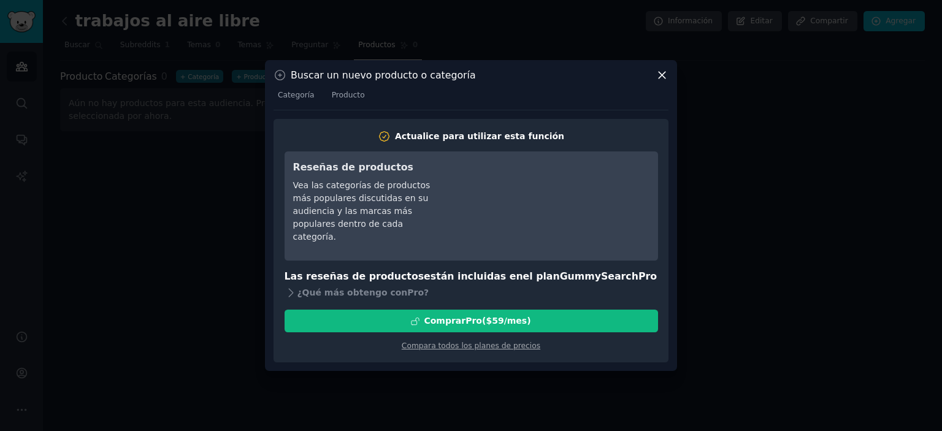
click at [184, 210] on div at bounding box center [471, 215] width 942 height 431
